Goal: Task Accomplishment & Management: Manage account settings

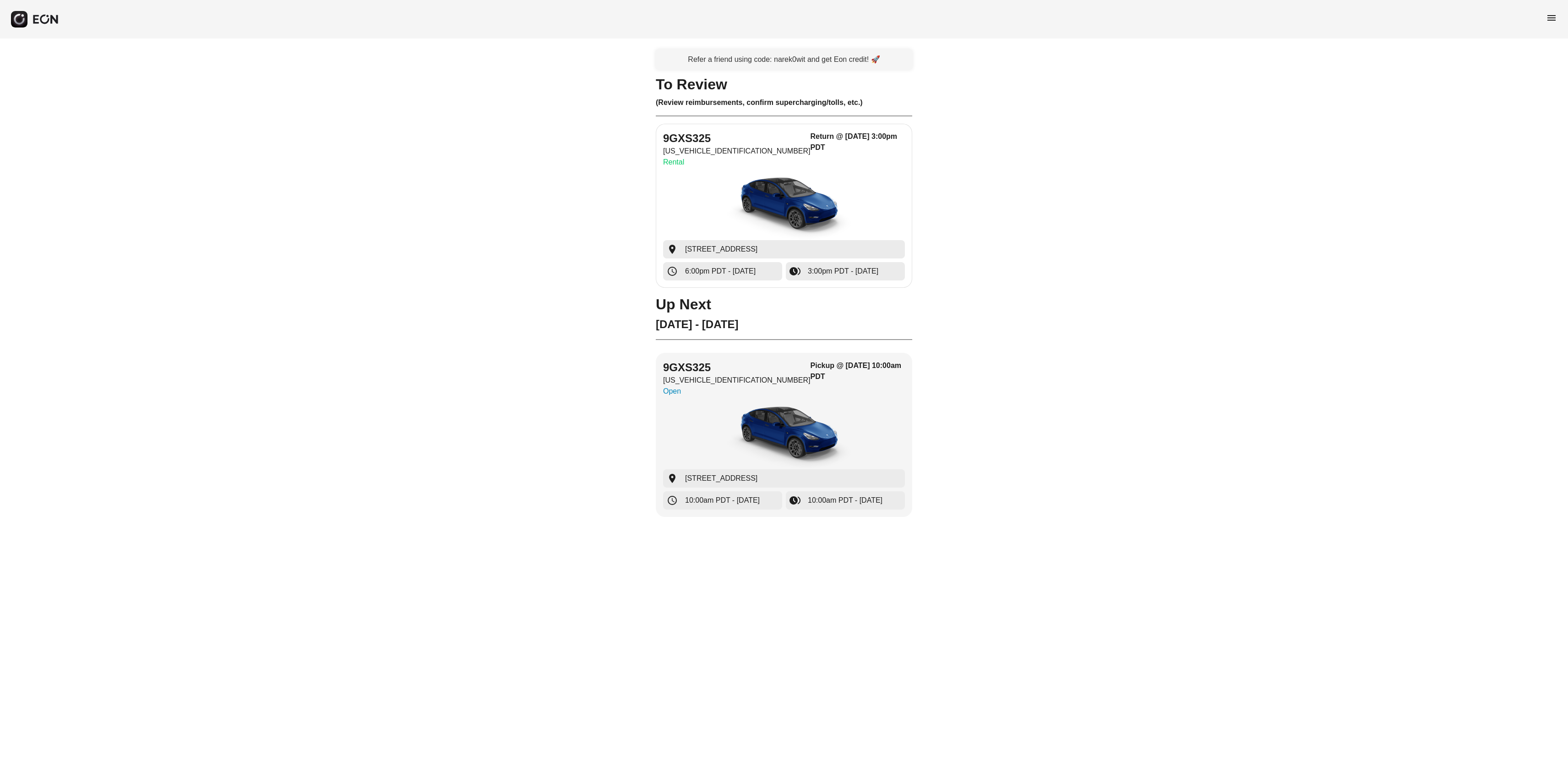
click at [797, 180] on img "button" at bounding box center [784, 206] width 137 height 69
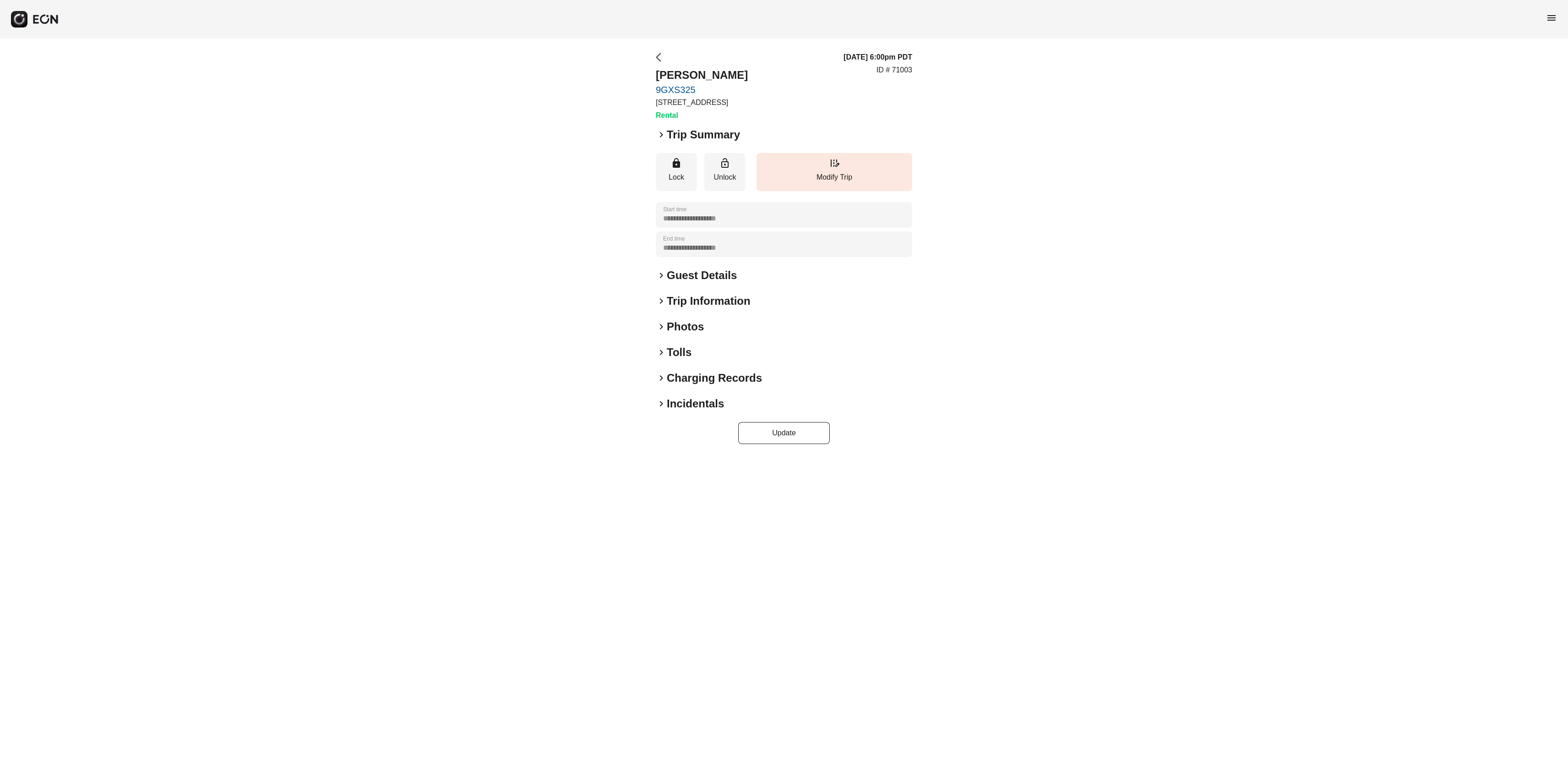
click at [656, 59] on span "arrow_back_ios" at bounding box center [661, 57] width 11 height 11
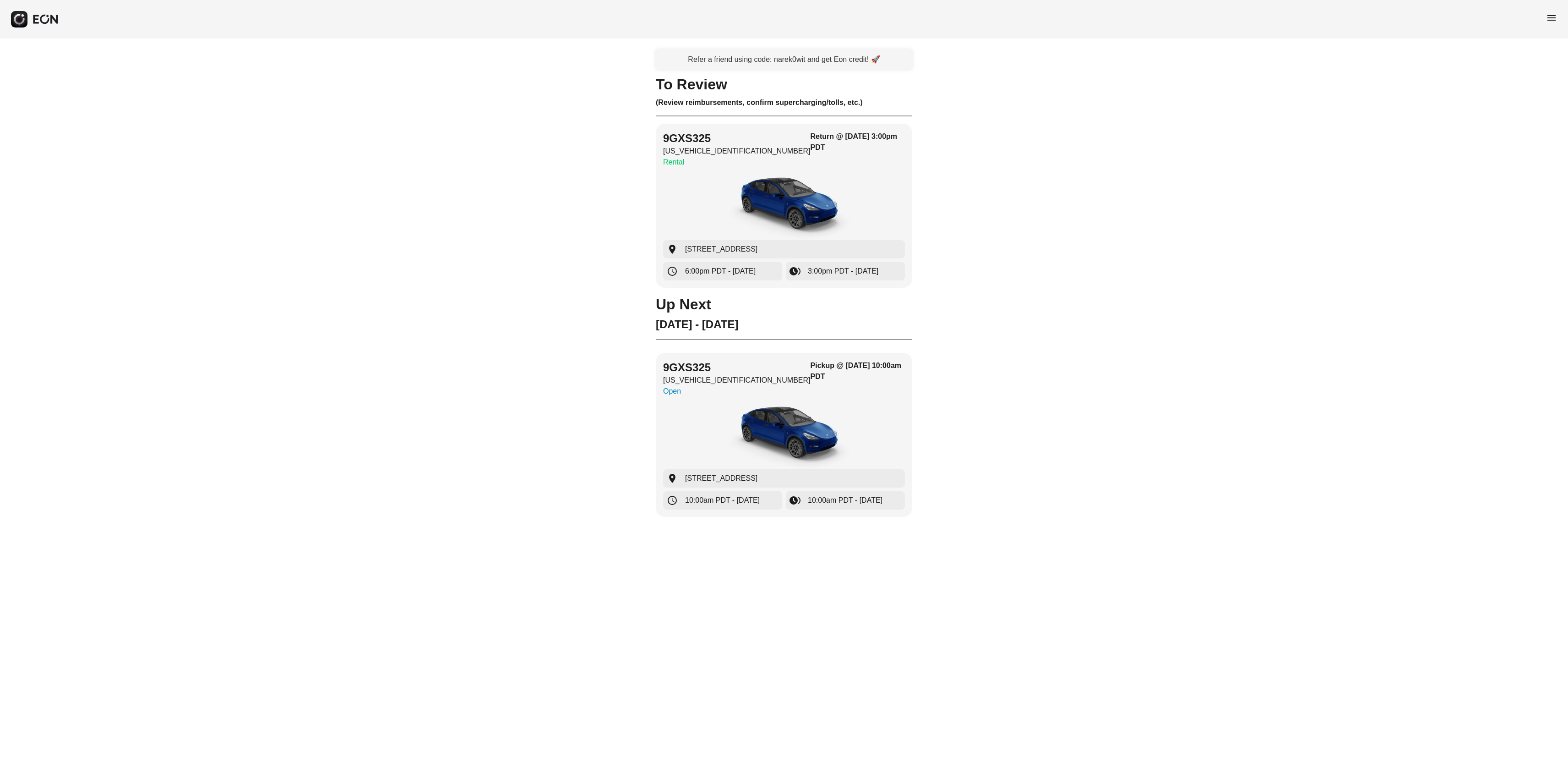
click at [1556, 17] on span "menu" at bounding box center [1552, 18] width 11 height 11
click at [1527, 94] on link "Reservations" at bounding box center [1533, 98] width 48 height 11
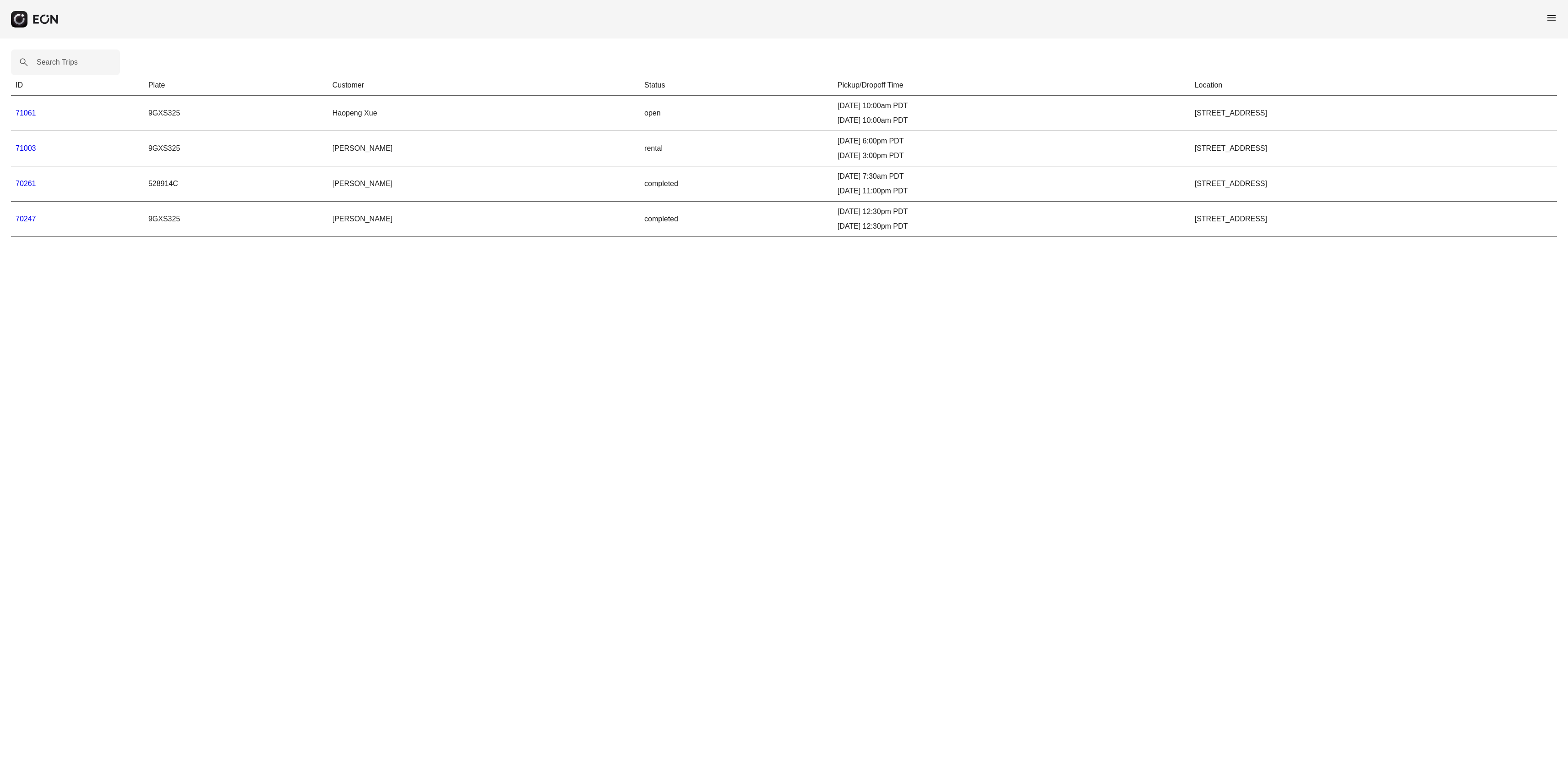
click at [24, 186] on link "70261" at bounding box center [26, 183] width 21 height 7
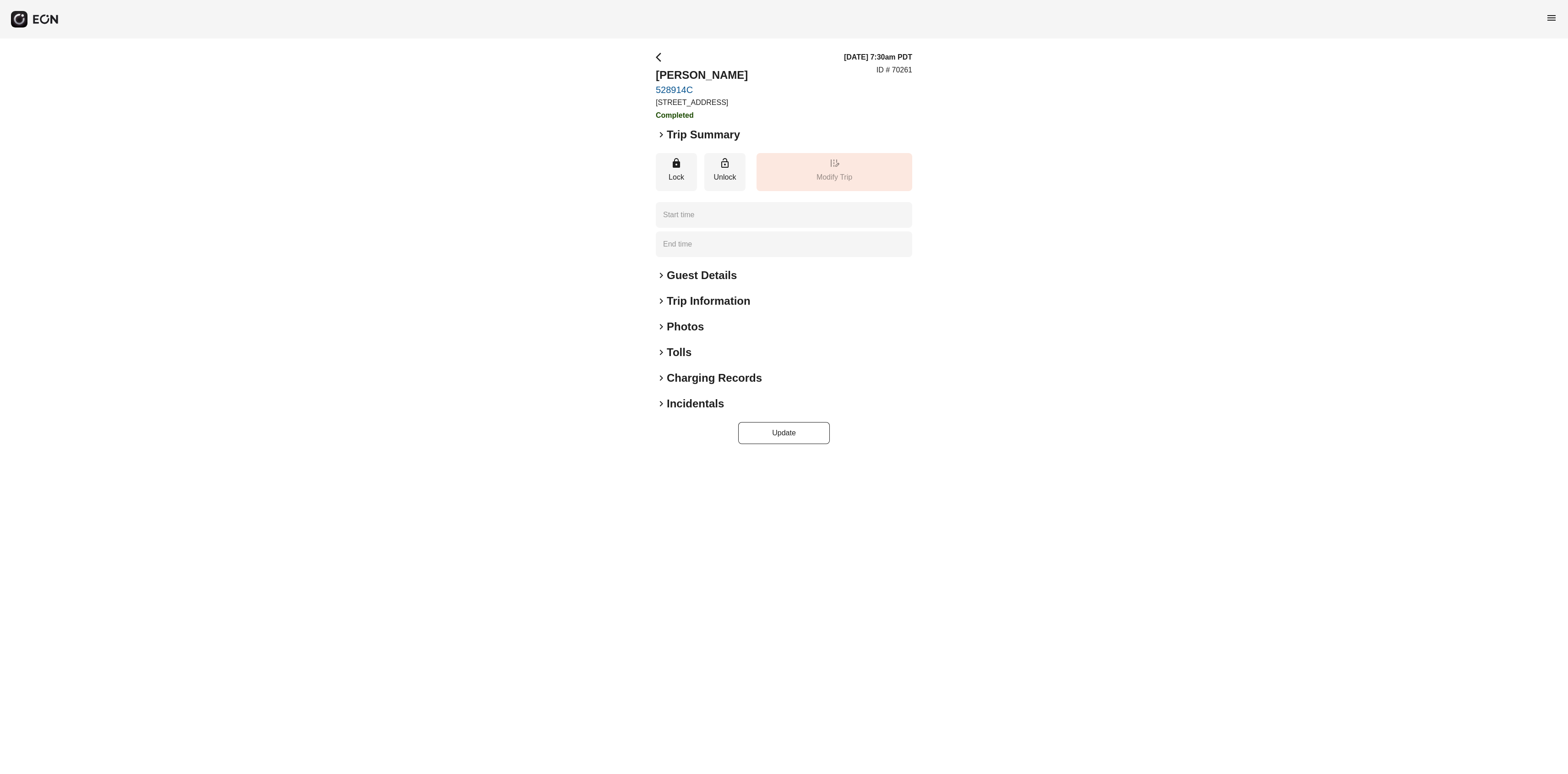
type time "**********"
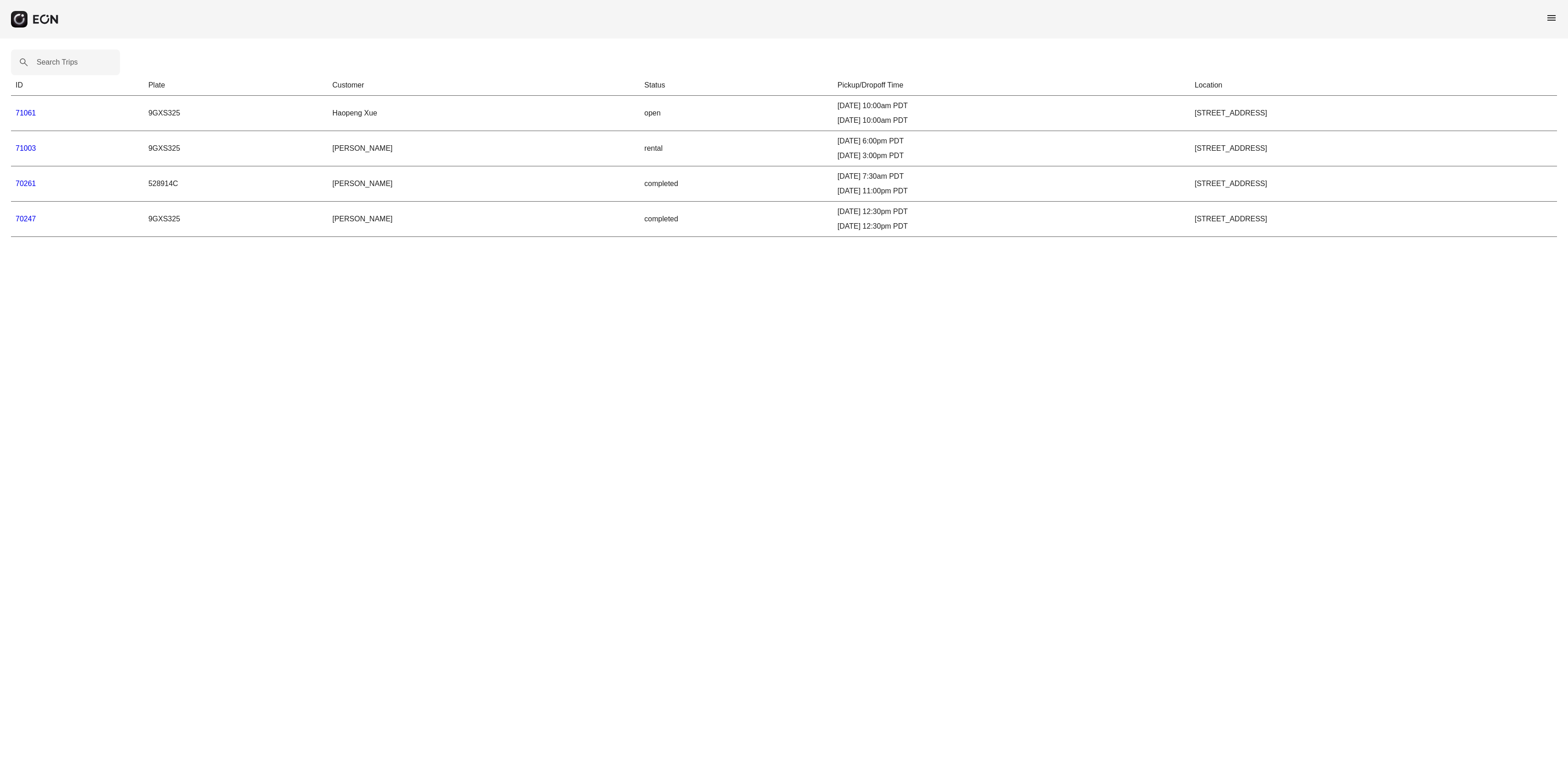
click at [23, 219] on link "70247" at bounding box center [26, 218] width 21 height 7
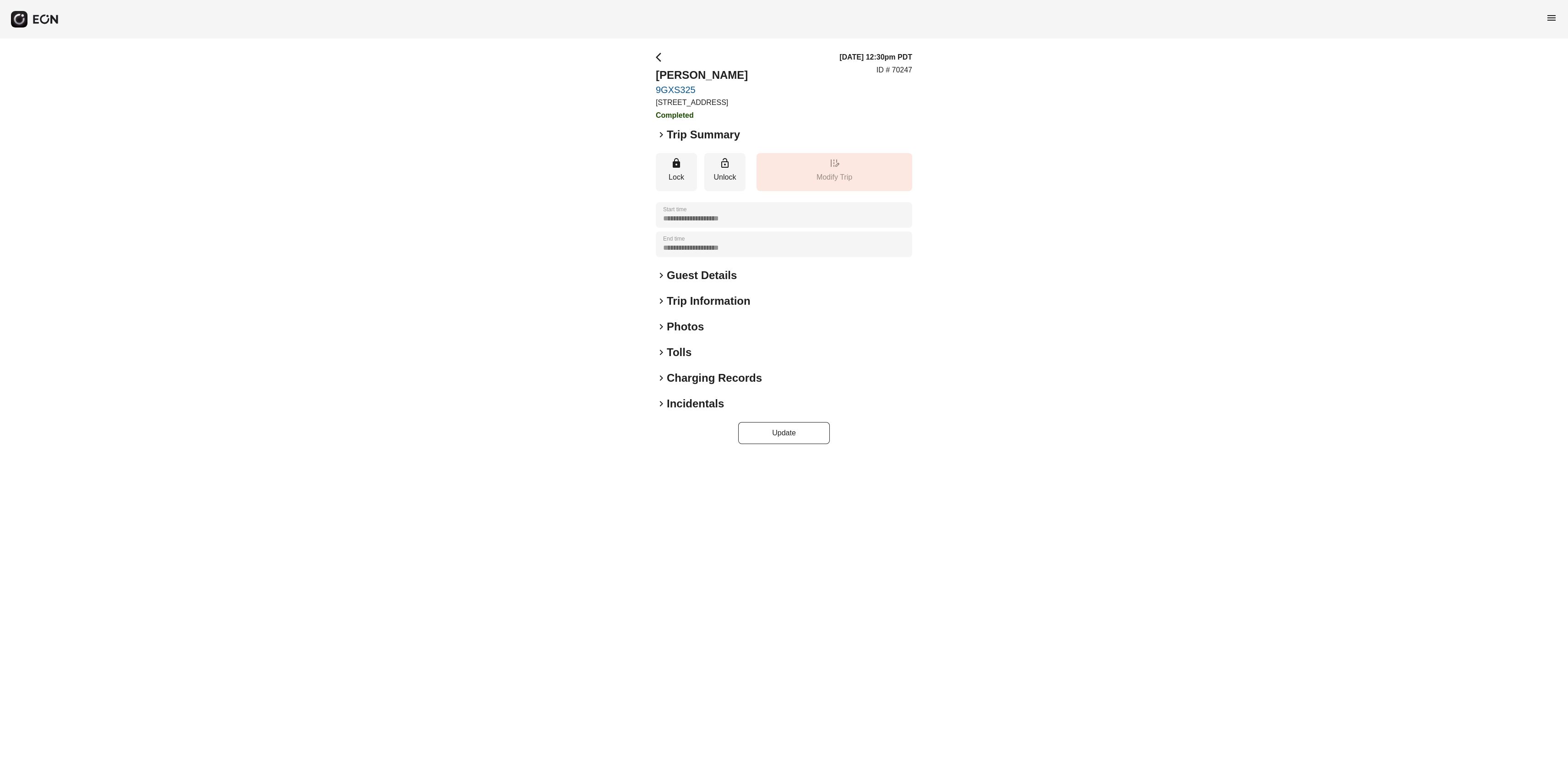
click at [725, 283] on h2 "Guest Details" at bounding box center [702, 276] width 70 height 15
click at [659, 56] on span "arrow_back_ios" at bounding box center [661, 57] width 11 height 11
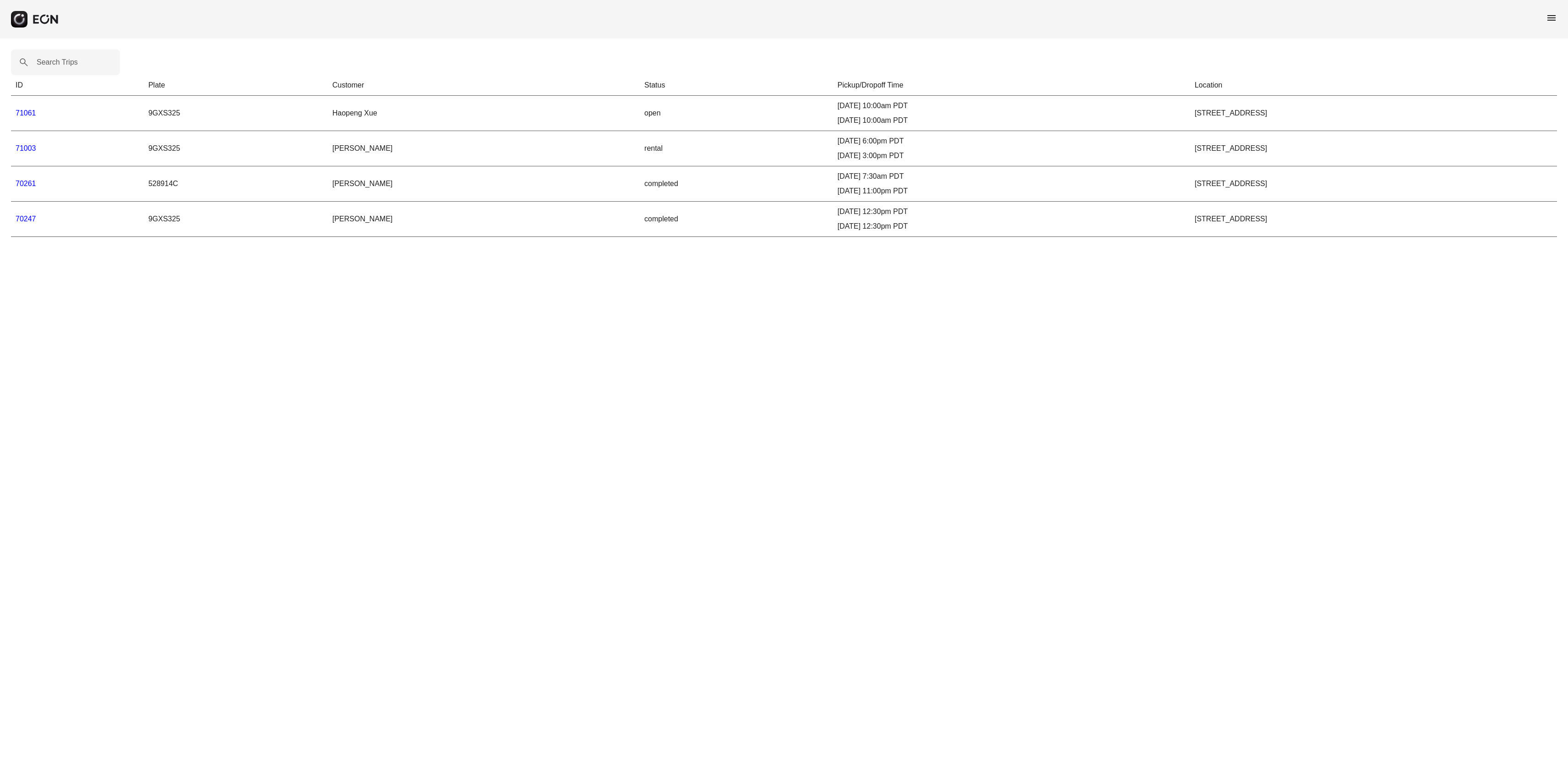
click at [27, 182] on link "70261" at bounding box center [26, 183] width 21 height 7
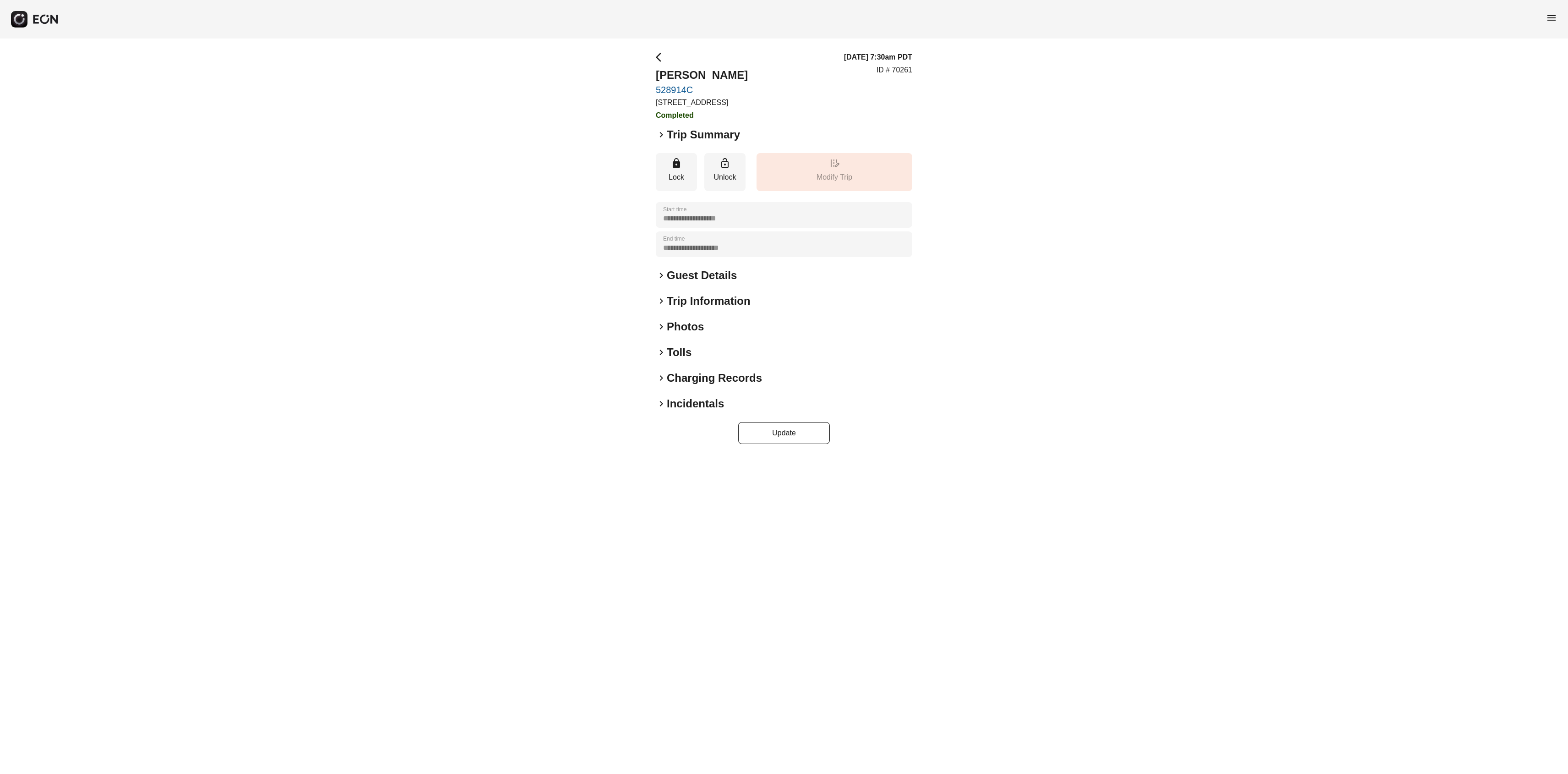
click at [724, 308] on h2 "Trip Information" at bounding box center [708, 301] width 84 height 15
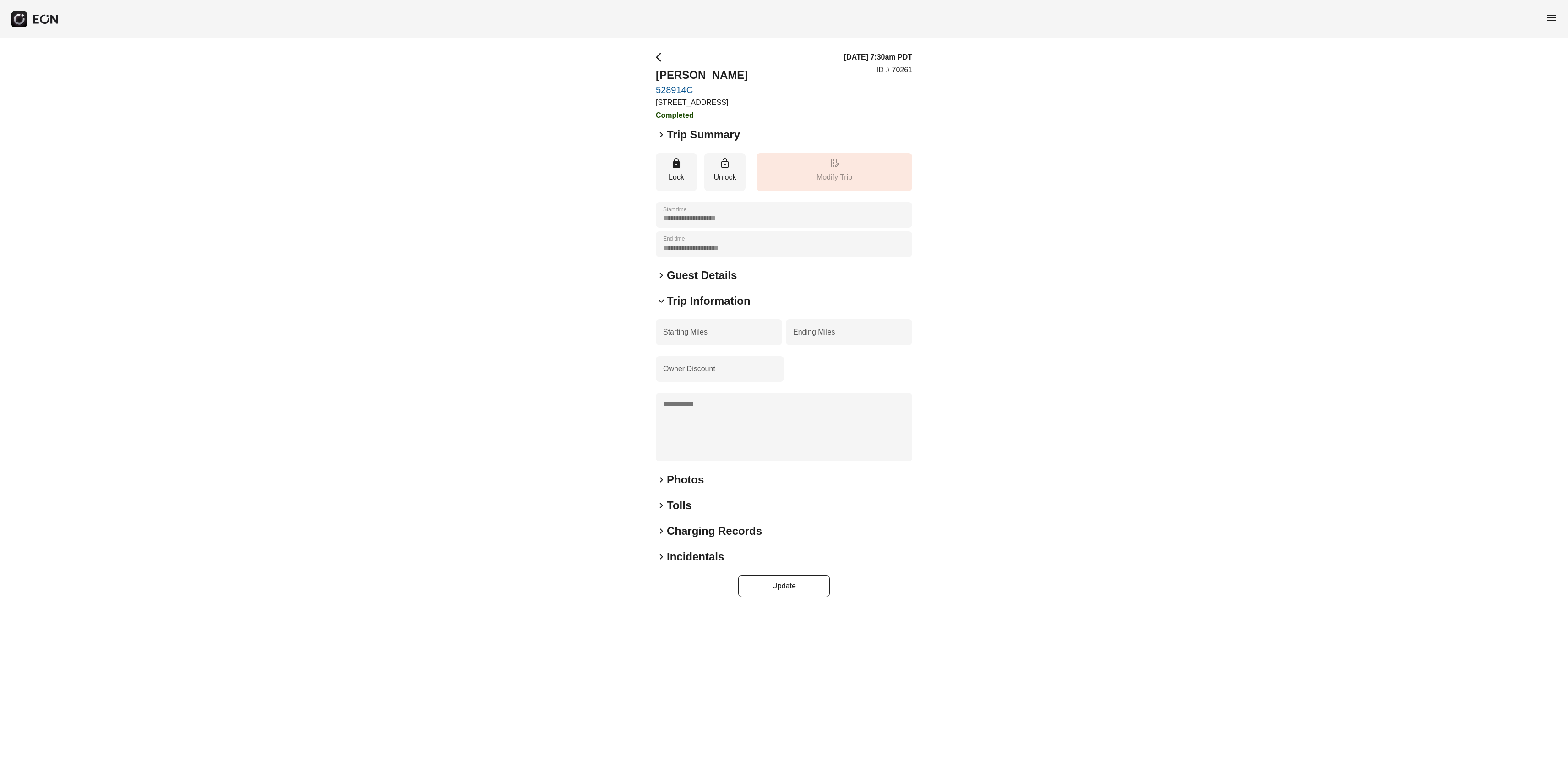
click at [673, 563] on h2 "Incidentals" at bounding box center [695, 557] width 57 height 15
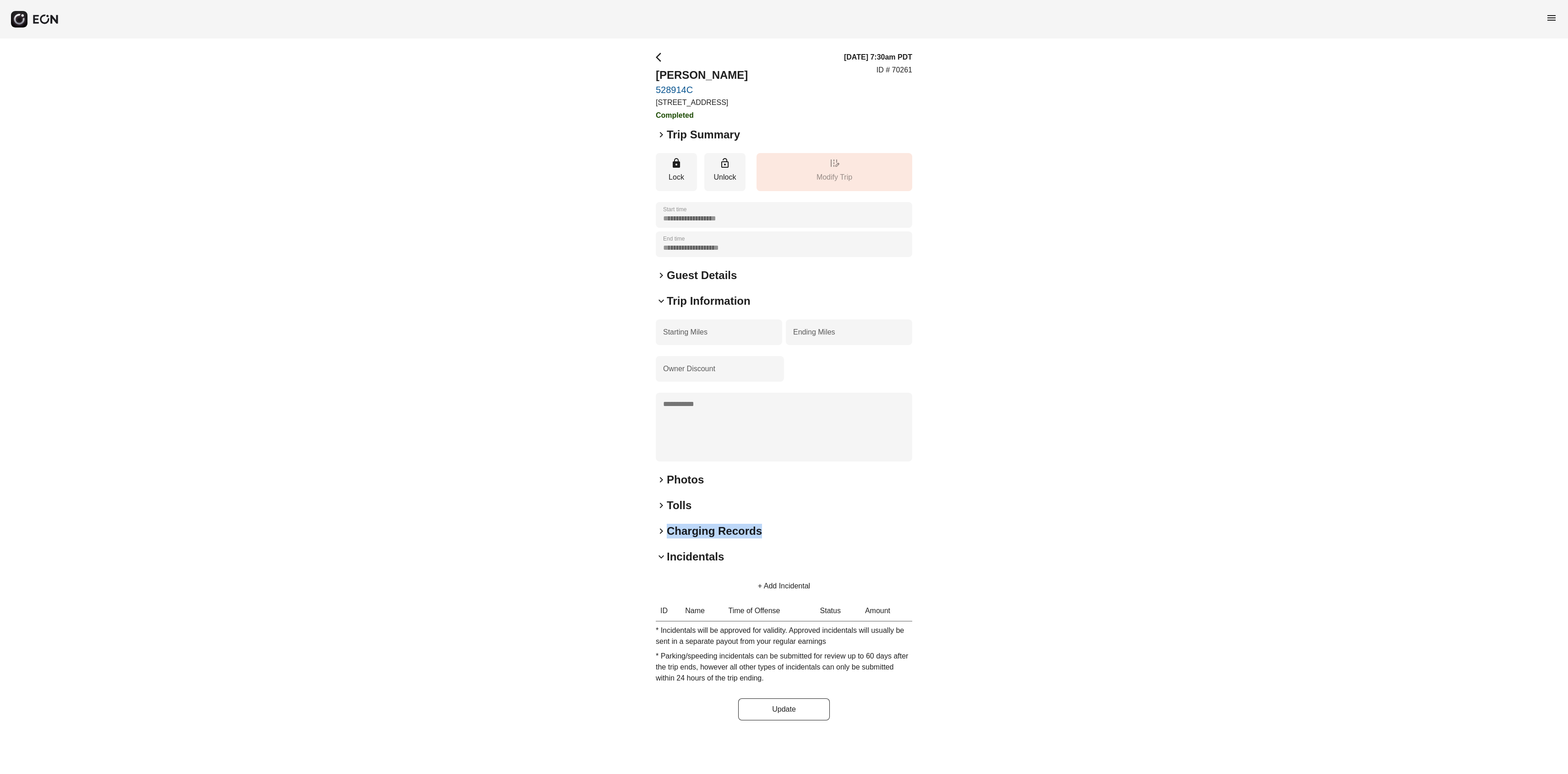
click at [670, 539] on h2 "Charging Records" at bounding box center [714, 531] width 95 height 15
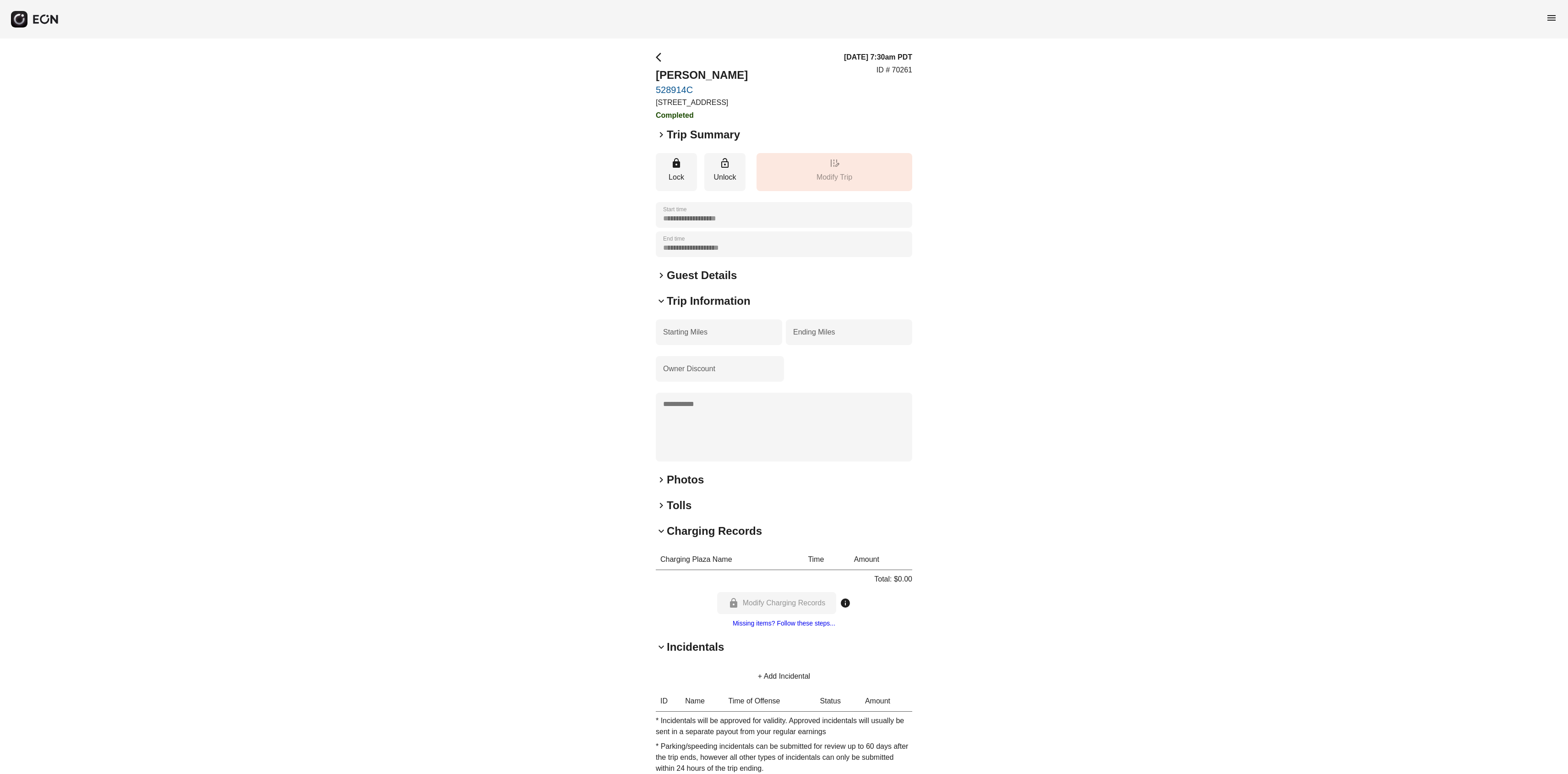
click at [662, 527] on div "**********" at bounding box center [783, 432] width 256 height 759
click at [663, 511] on span "keyboard_arrow_right" at bounding box center [661, 505] width 11 height 11
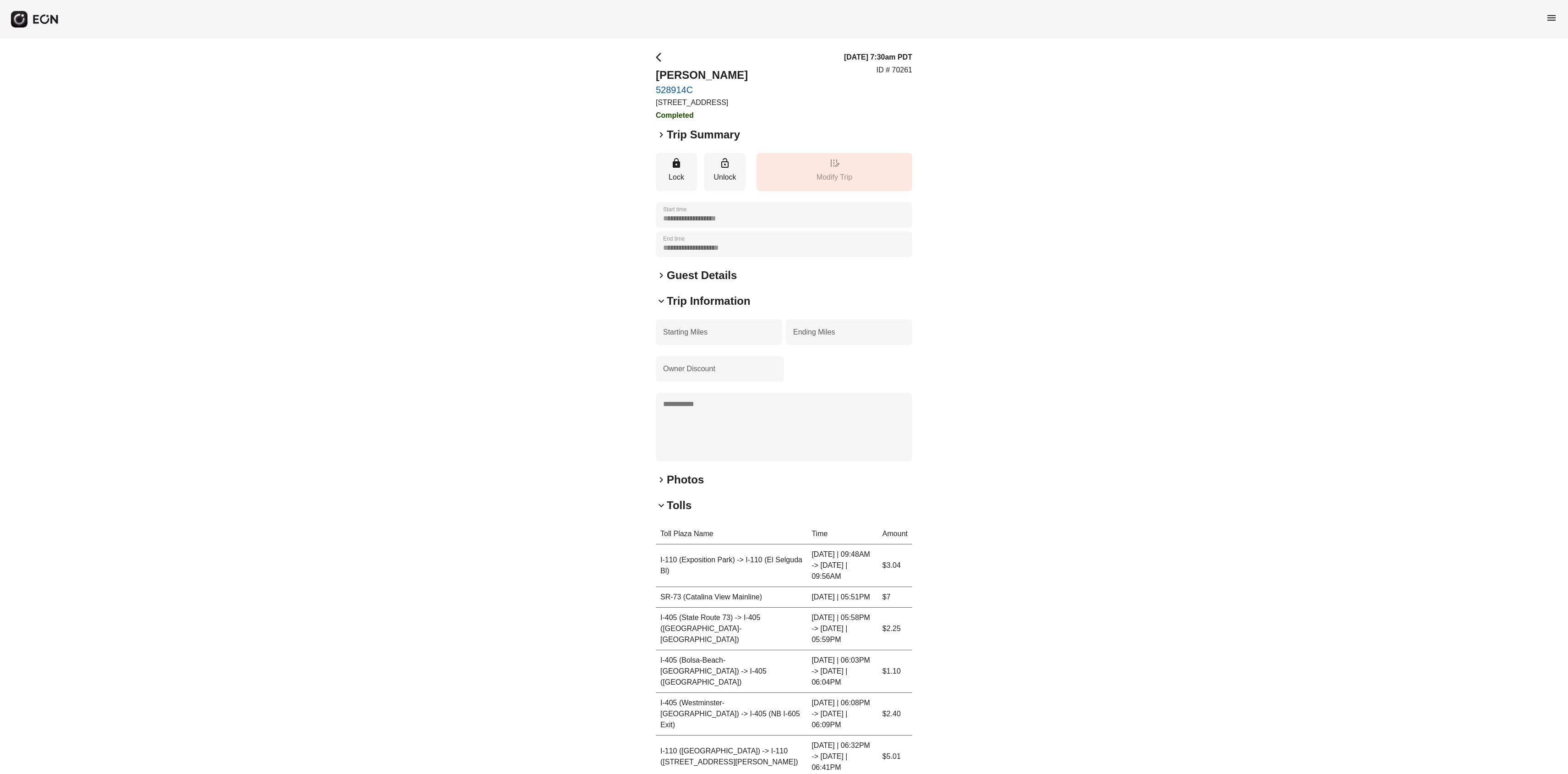
click at [664, 485] on span "keyboard_arrow_right" at bounding box center [661, 479] width 11 height 11
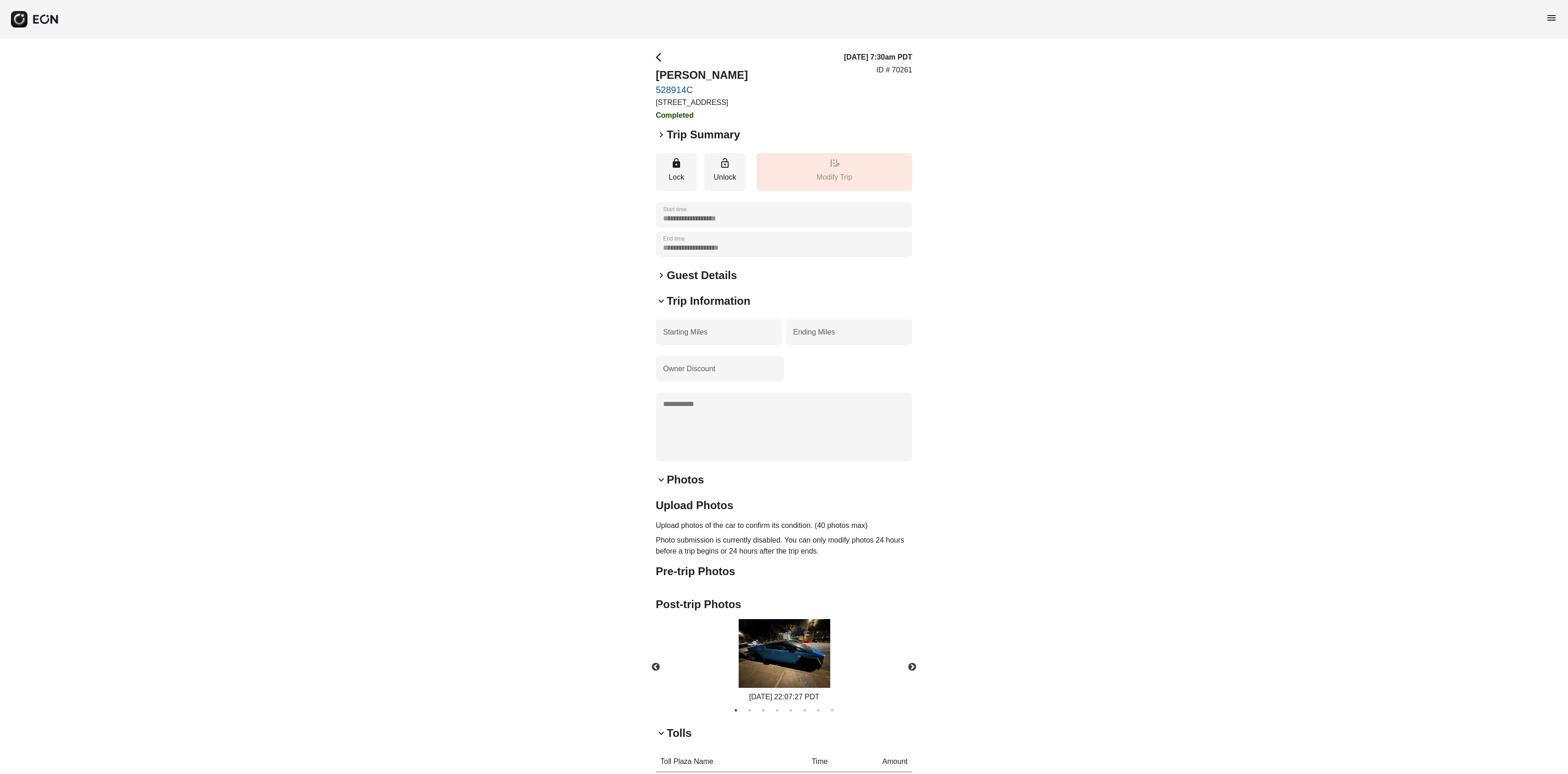
scroll to position [558, 0]
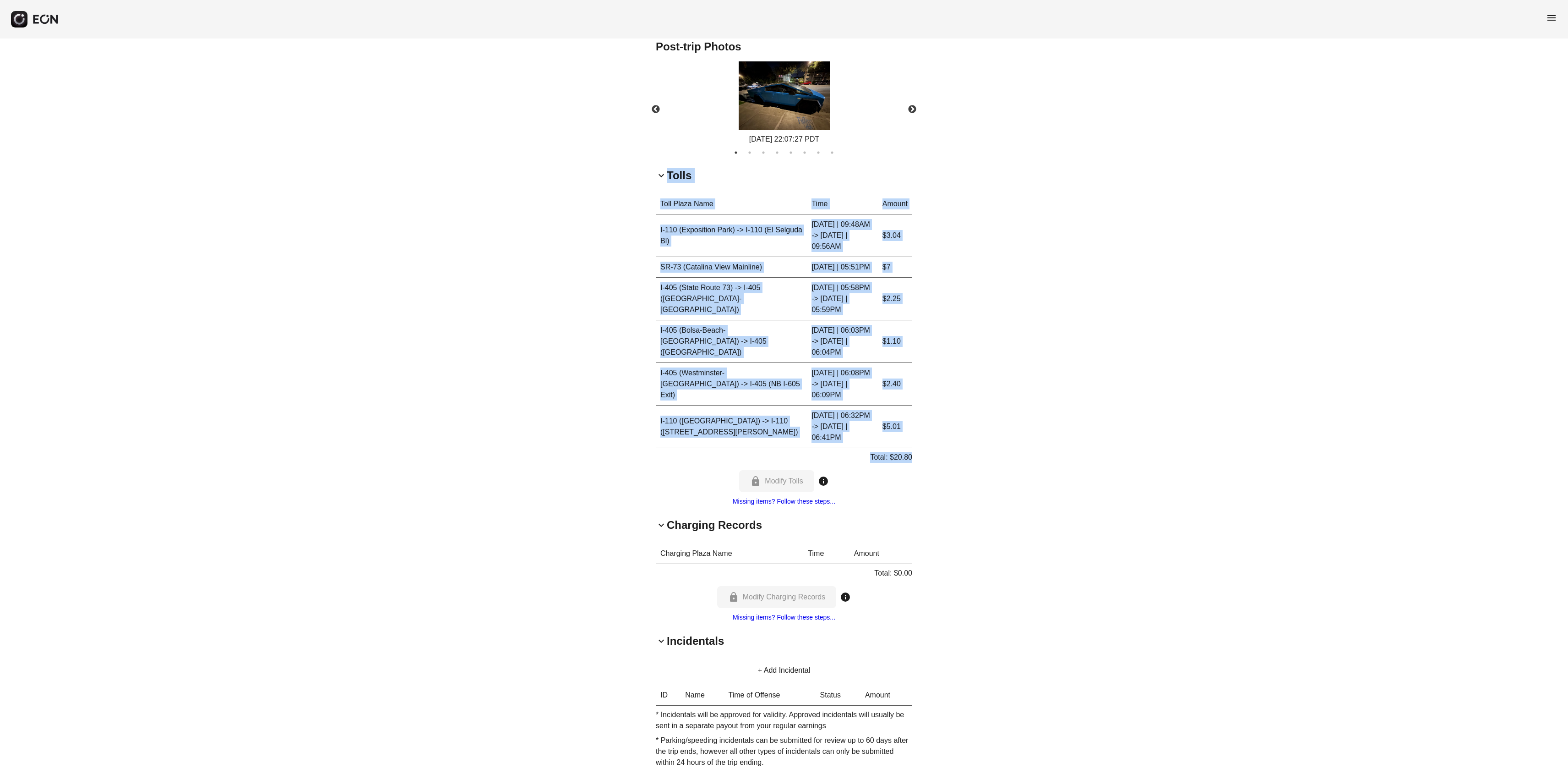
drag, startPoint x: 946, startPoint y: 422, endPoint x: 614, endPoint y: 122, distance: 447.5
click at [614, 122] on div "**********" at bounding box center [784, 149] width 1568 height 1337
click at [1329, 441] on div "**********" at bounding box center [784, 149] width 1568 height 1337
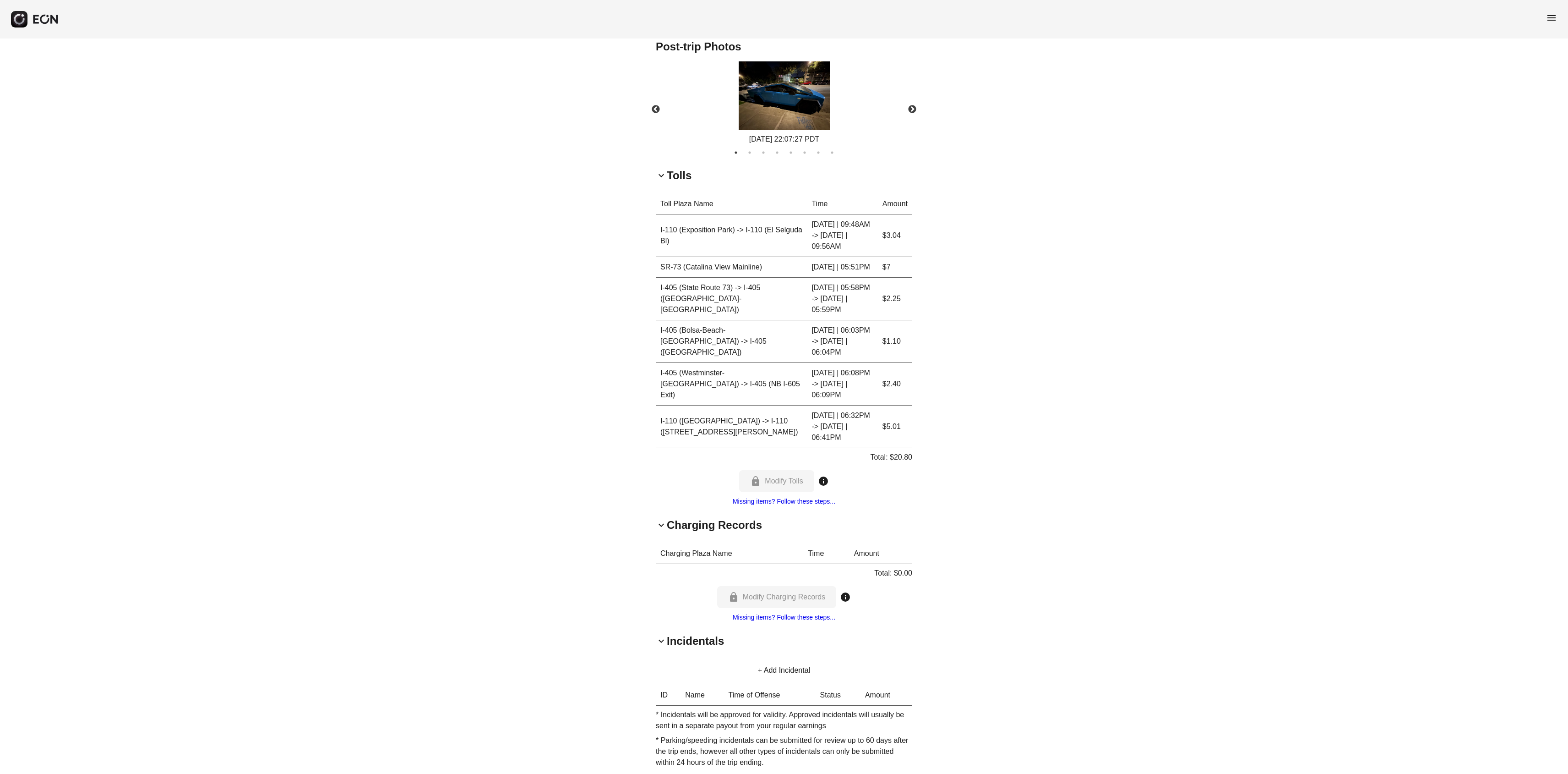
scroll to position [0, 0]
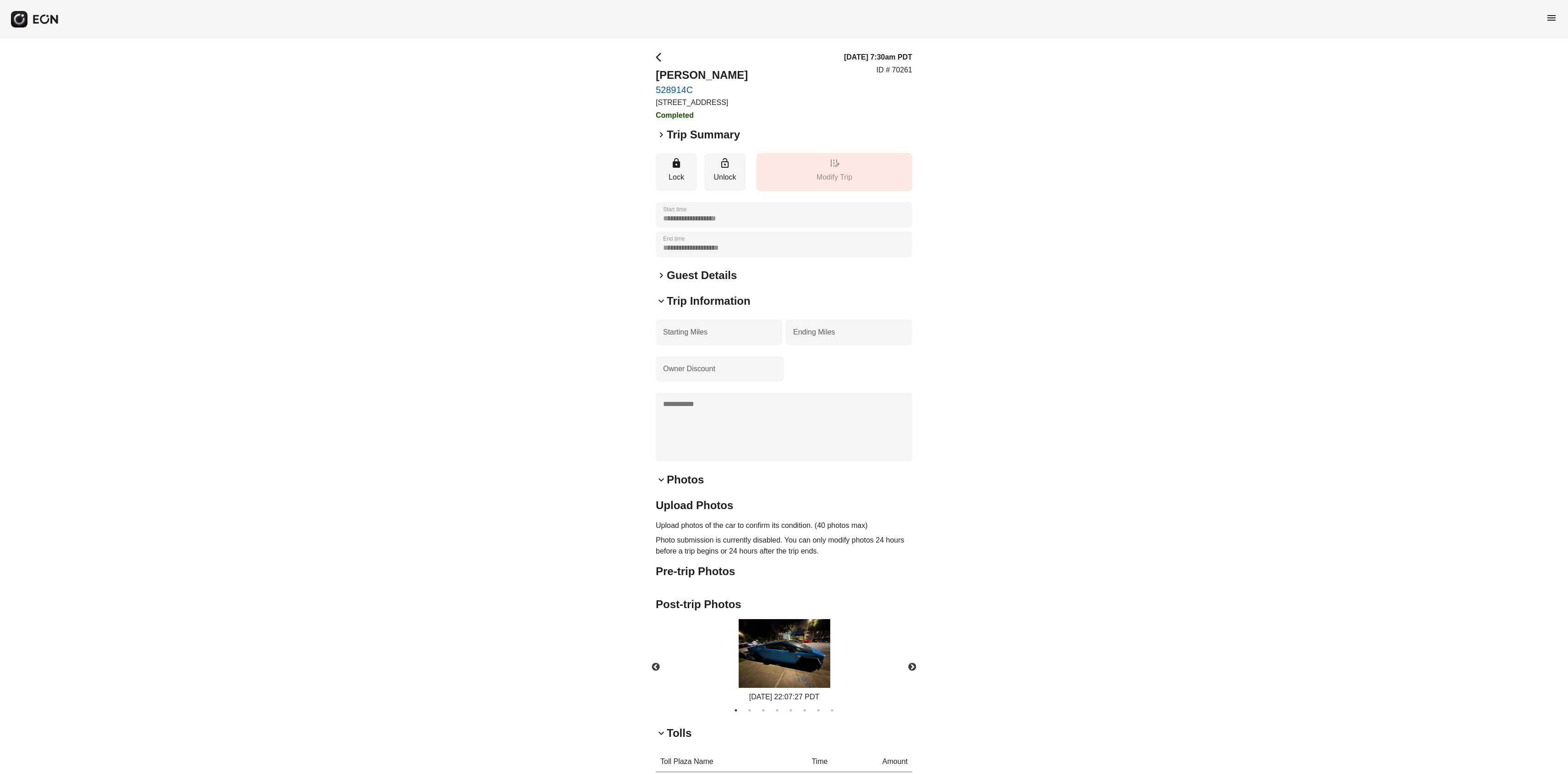
click at [679, 85] on link "528914C" at bounding box center [702, 90] width 92 height 11
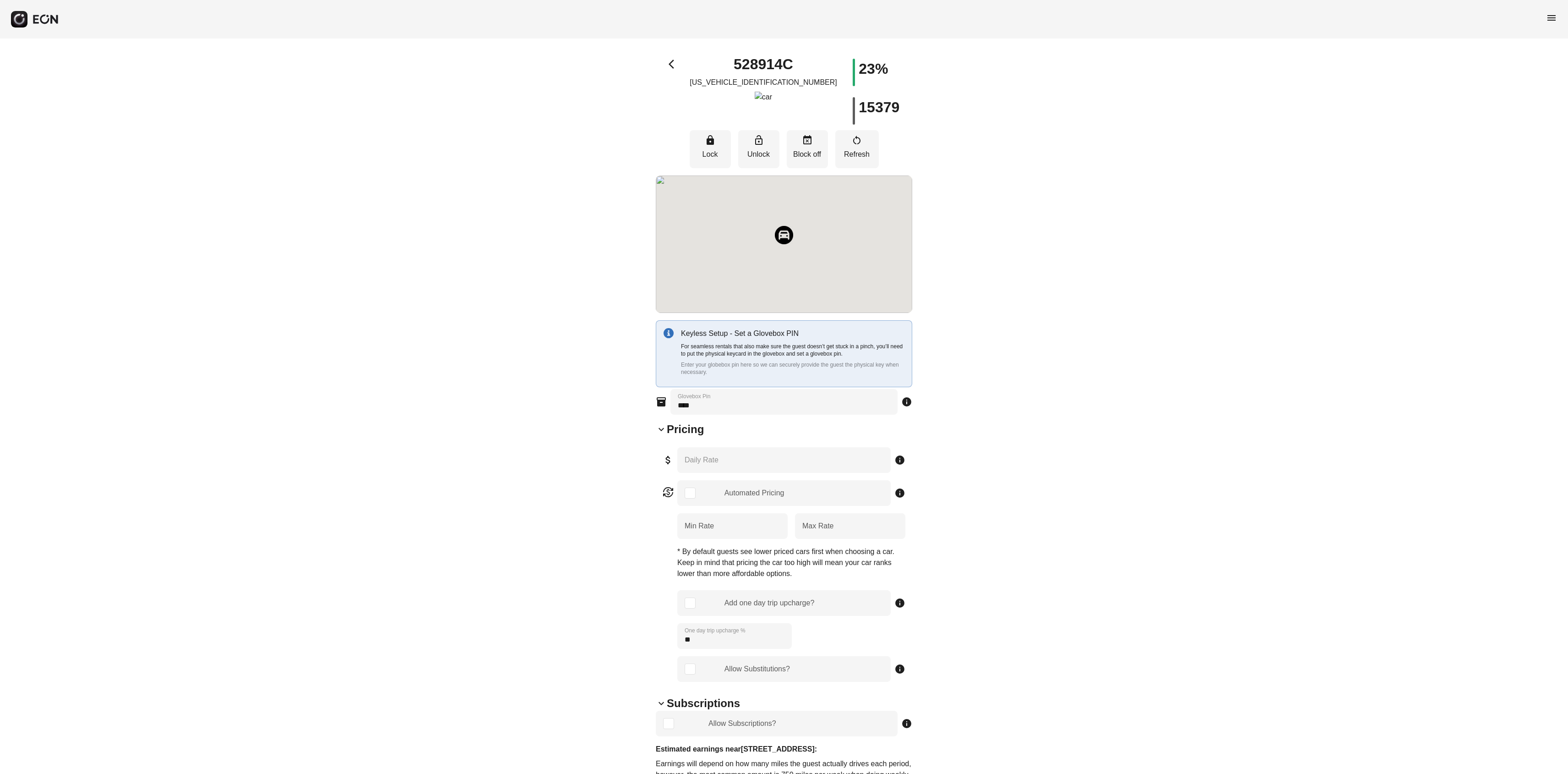
click at [679, 83] on div "arrow_back_ios 528914C [US_VEHICLE_IDENTIFICATION_NUMBER] 23% 15379" at bounding box center [783, 91] width 256 height 66
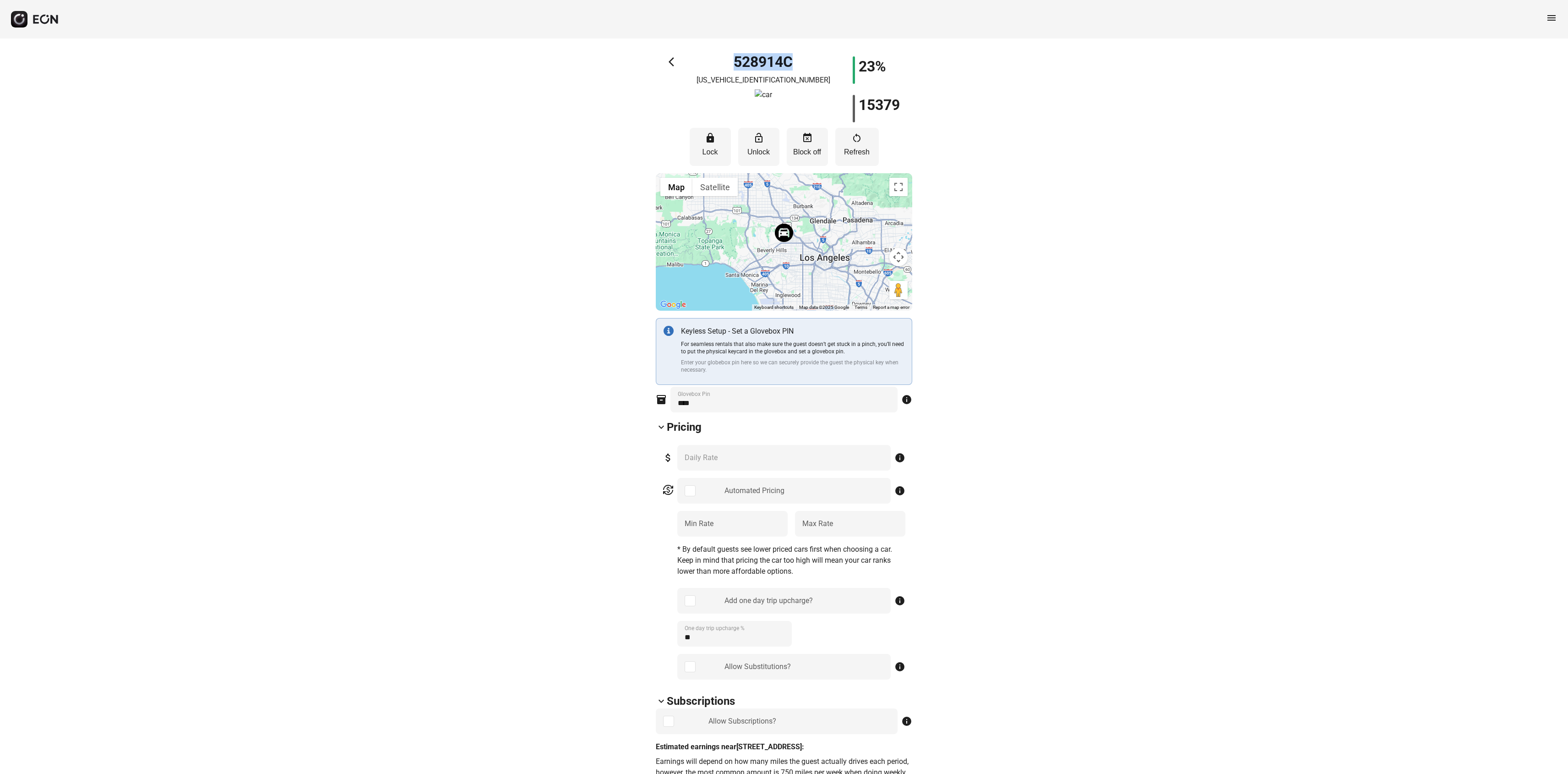
scroll to position [4, 0]
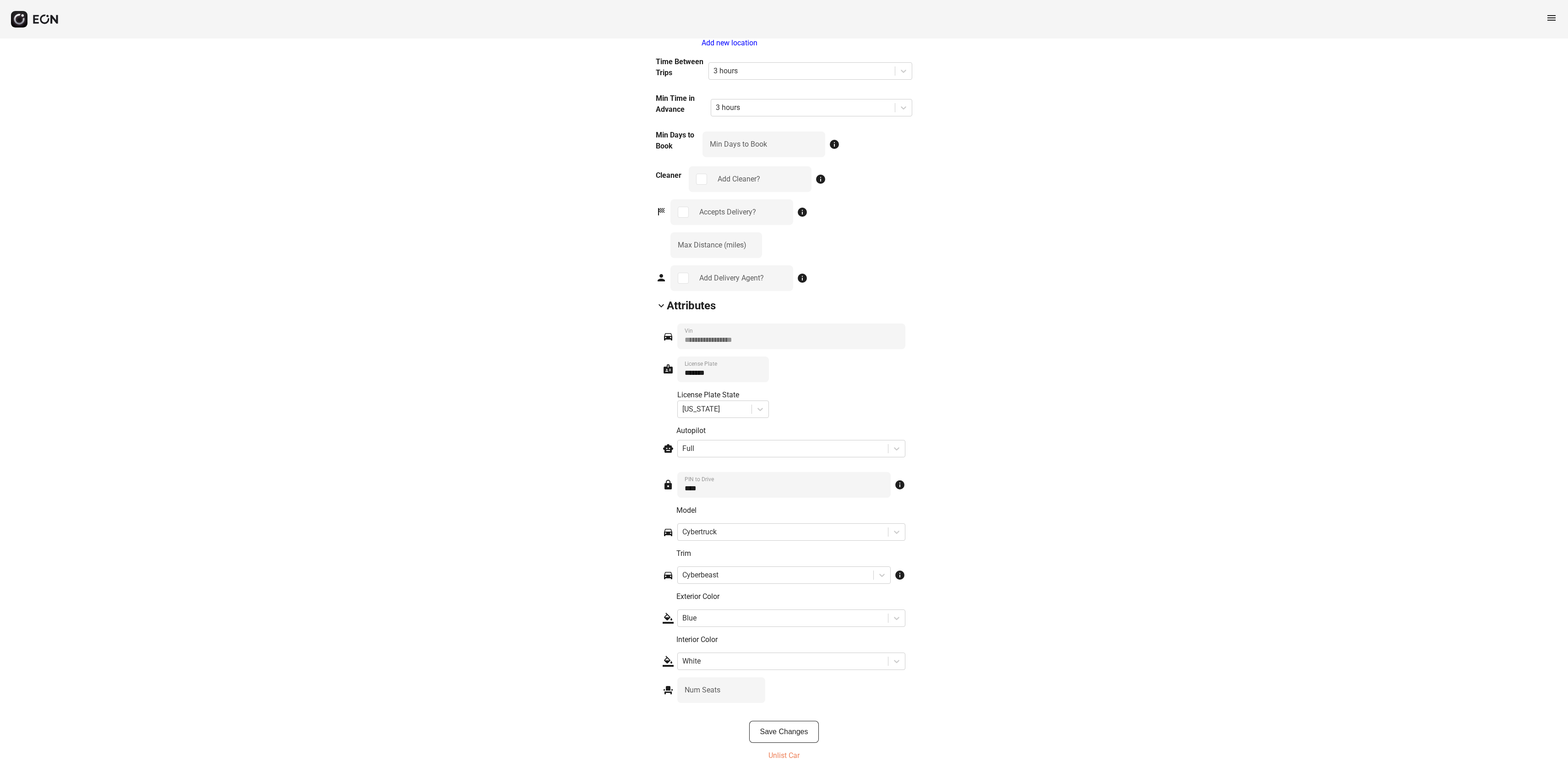
scroll to position [991, 0]
